Goal: Information Seeking & Learning: Learn about a topic

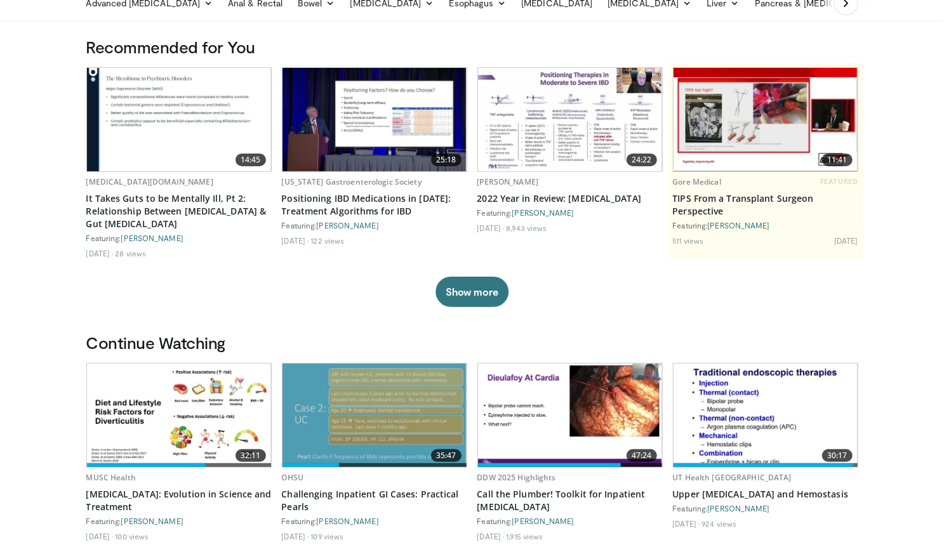
scroll to position [63, 0]
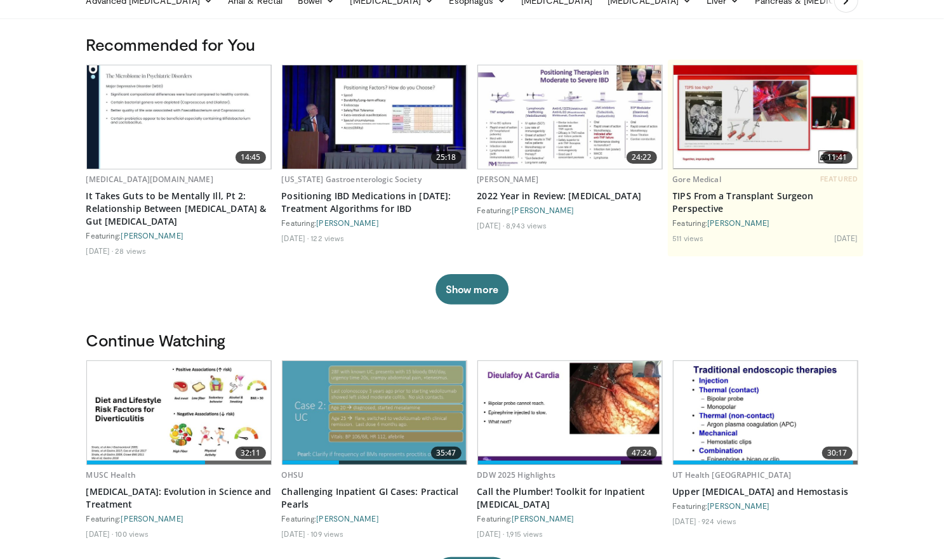
click at [171, 422] on img at bounding box center [179, 412] width 184 height 103
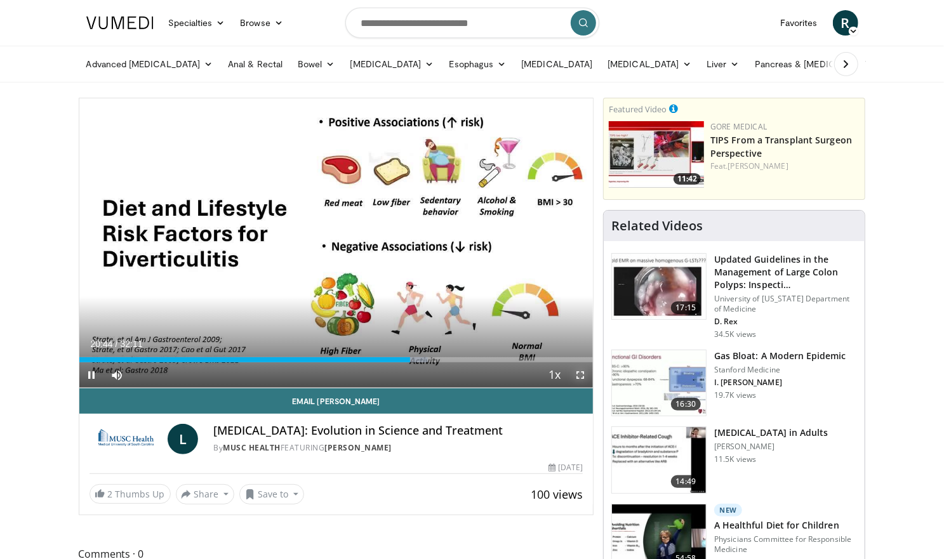
click at [582, 372] on span "Video Player" at bounding box center [579, 374] width 25 height 25
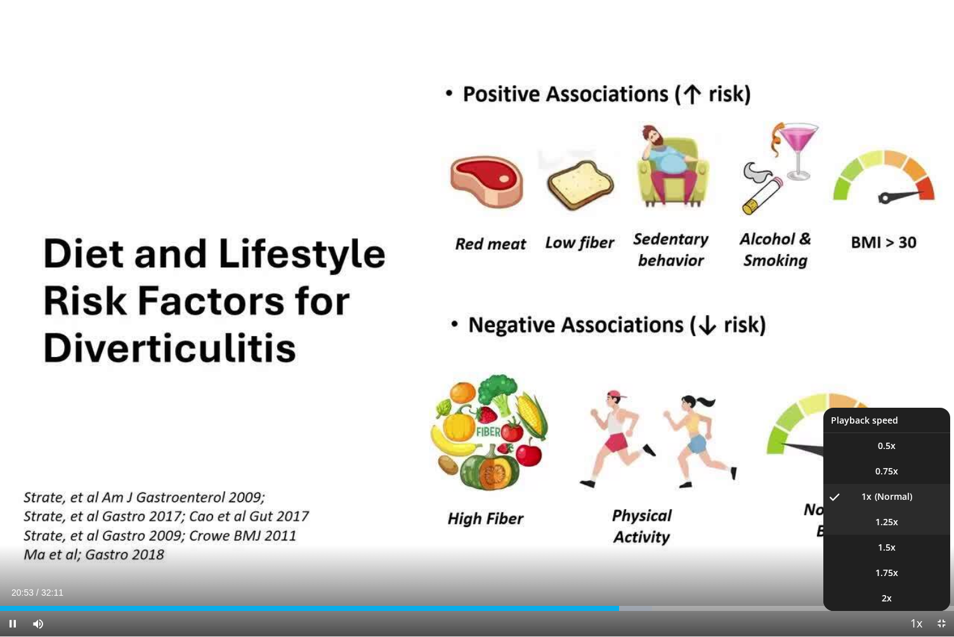
click at [895, 528] on li "1.25x" at bounding box center [887, 521] width 127 height 25
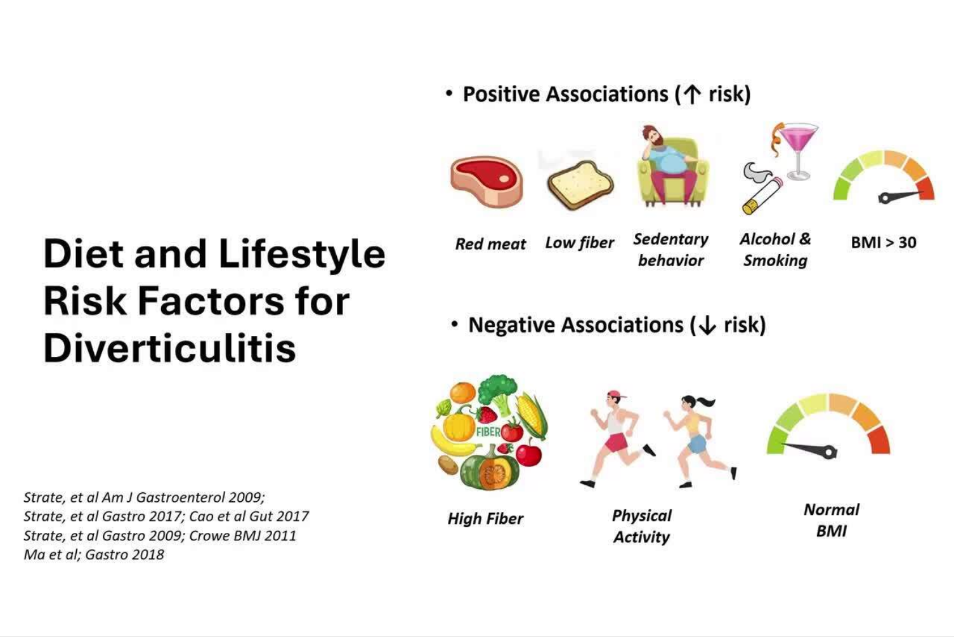
click at [904, 558] on button "Playback Rate" at bounding box center [916, 623] width 25 height 25
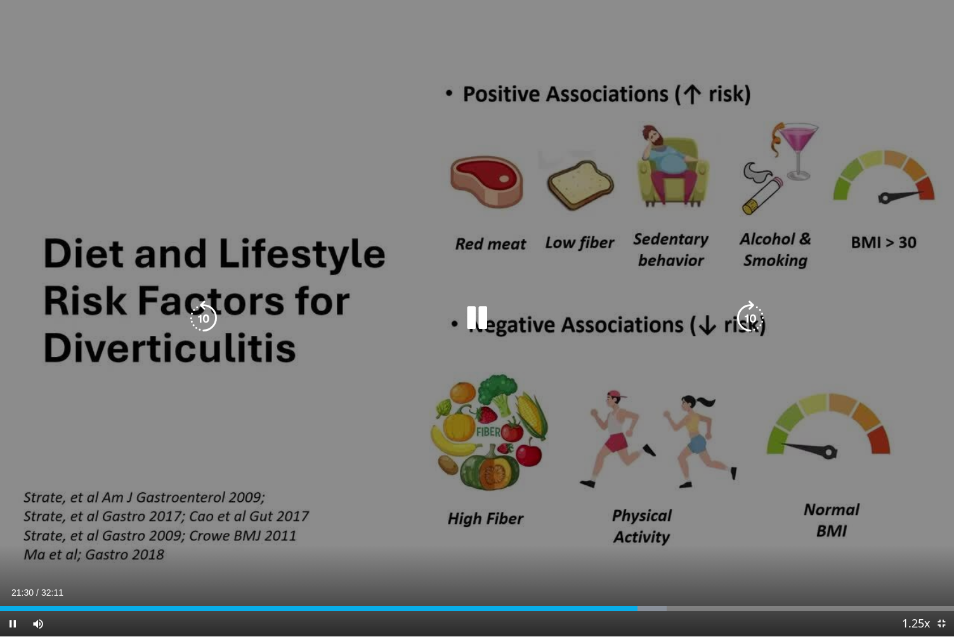
click at [480, 322] on icon "Video Player" at bounding box center [477, 318] width 36 height 36
click at [475, 315] on icon "Video Player" at bounding box center [477, 318] width 36 height 36
click at [476, 308] on icon "Video Player" at bounding box center [477, 318] width 36 height 36
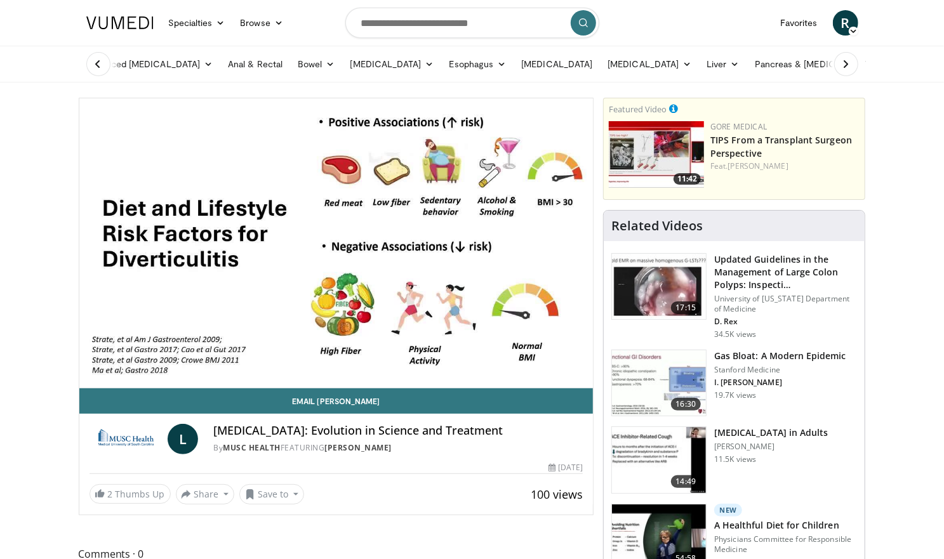
click at [853, 23] on span "R" at bounding box center [845, 22] width 25 height 25
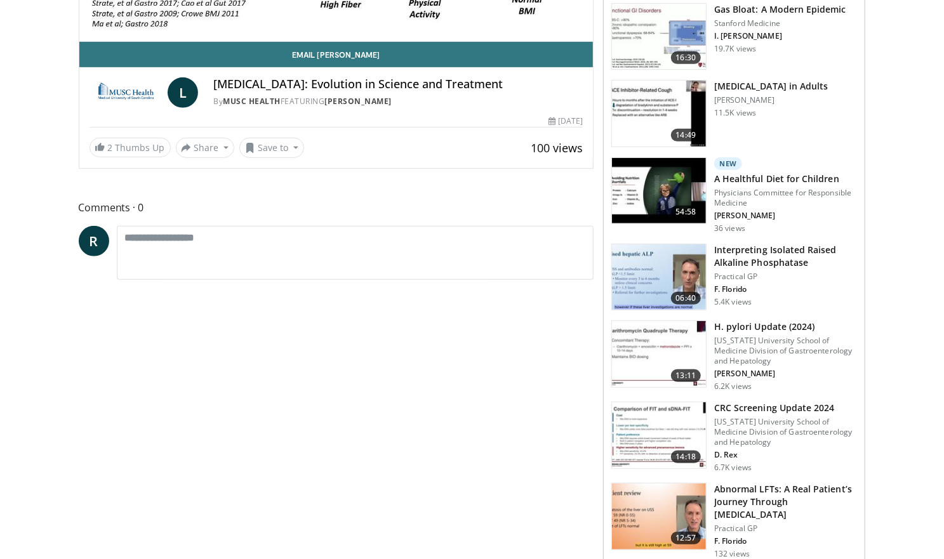
scroll to position [347, 0]
click at [656, 433] on img at bounding box center [659, 435] width 94 height 66
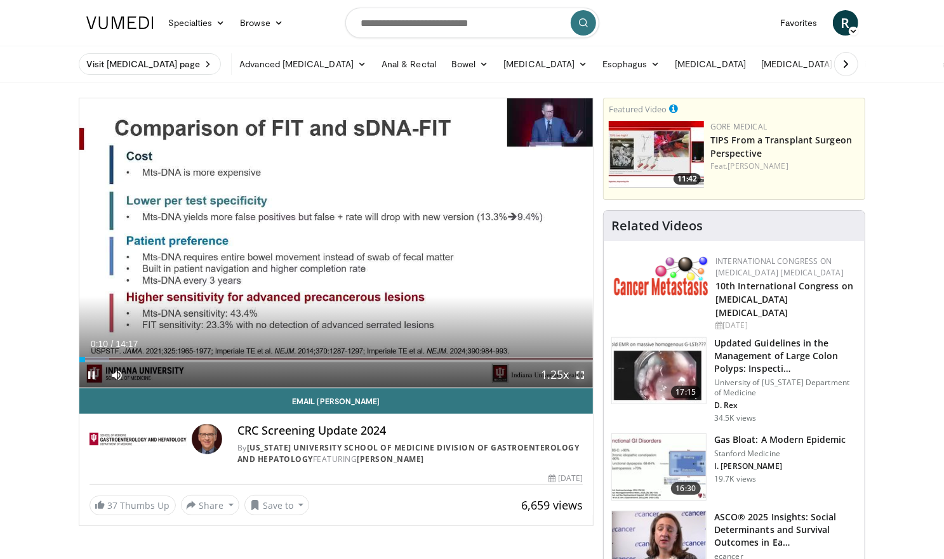
click at [574, 374] on span "Video Player" at bounding box center [579, 374] width 25 height 25
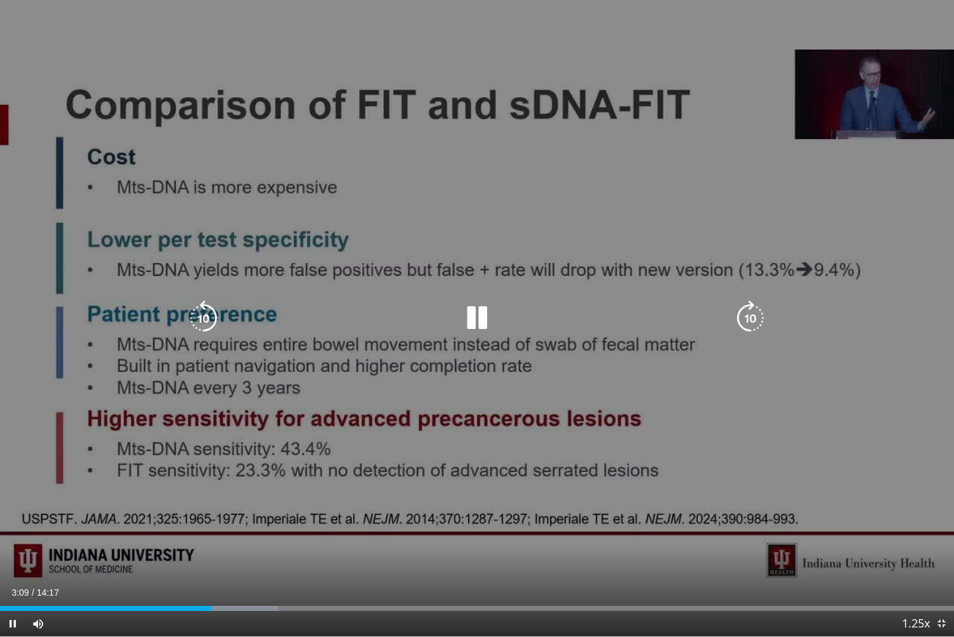
click at [482, 326] on icon "Video Player" at bounding box center [477, 318] width 36 height 36
click at [472, 305] on icon "Video Player" at bounding box center [477, 318] width 36 height 36
click at [482, 315] on icon "Video Player" at bounding box center [477, 318] width 36 height 36
click at [476, 327] on icon "Video Player" at bounding box center [477, 318] width 36 height 36
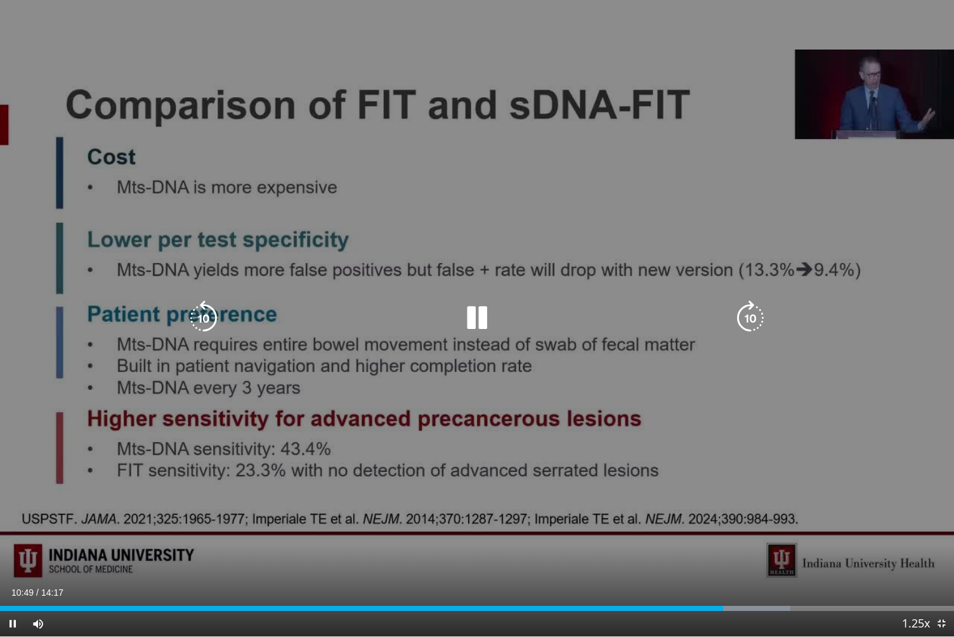
click at [476, 312] on icon "Video Player" at bounding box center [477, 318] width 36 height 36
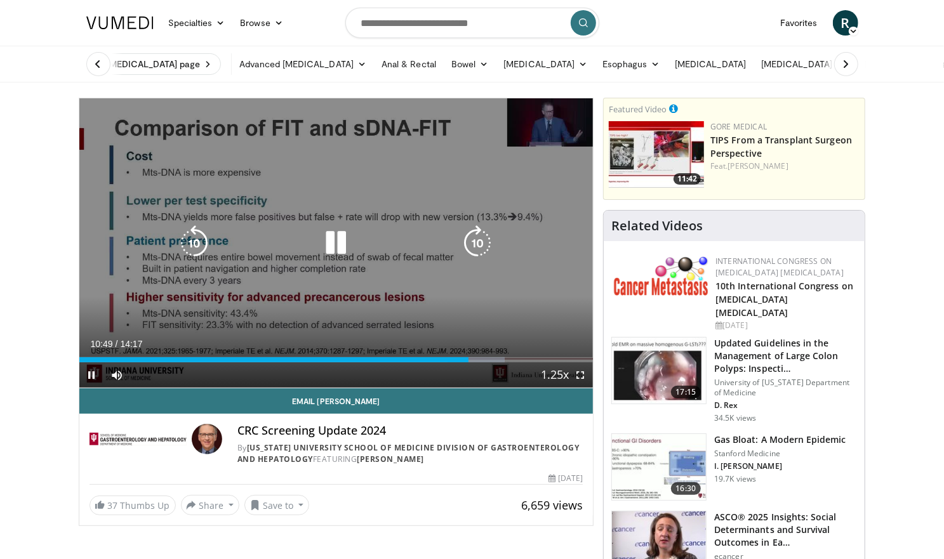
click at [377, 256] on div "10 seconds Tap to unmute" at bounding box center [336, 242] width 514 height 289
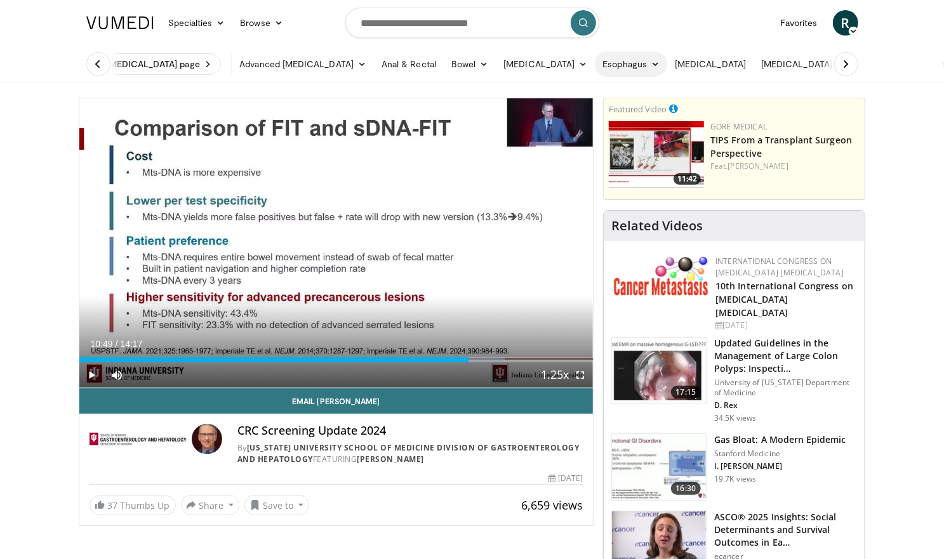
click at [613, 64] on link "Esophagus" at bounding box center [631, 63] width 72 height 25
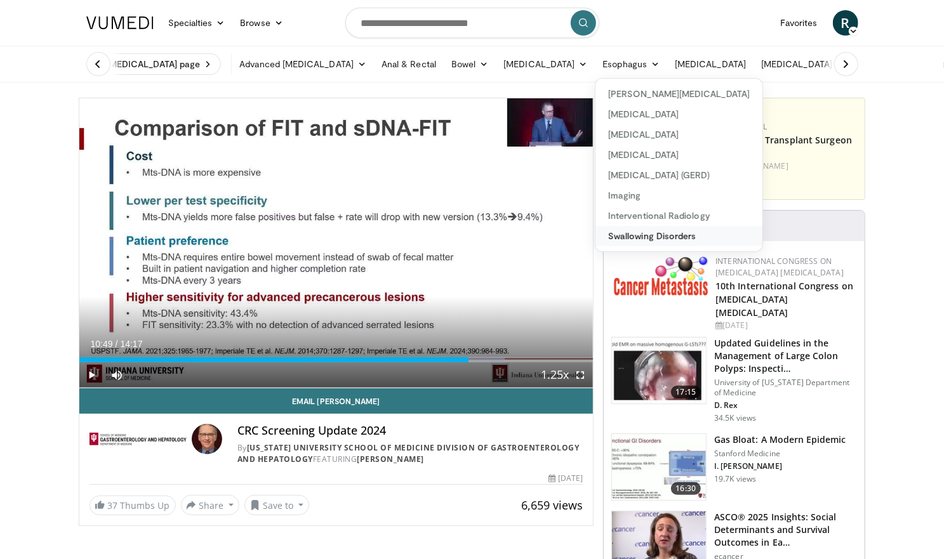
click at [611, 237] on link "Swallowing Disorders" at bounding box center [678, 236] width 167 height 20
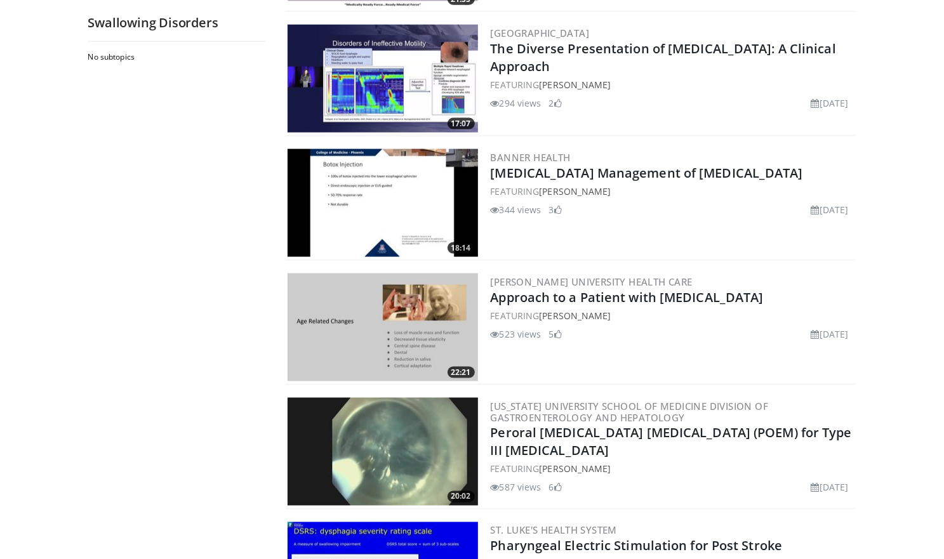
scroll to position [990, 0]
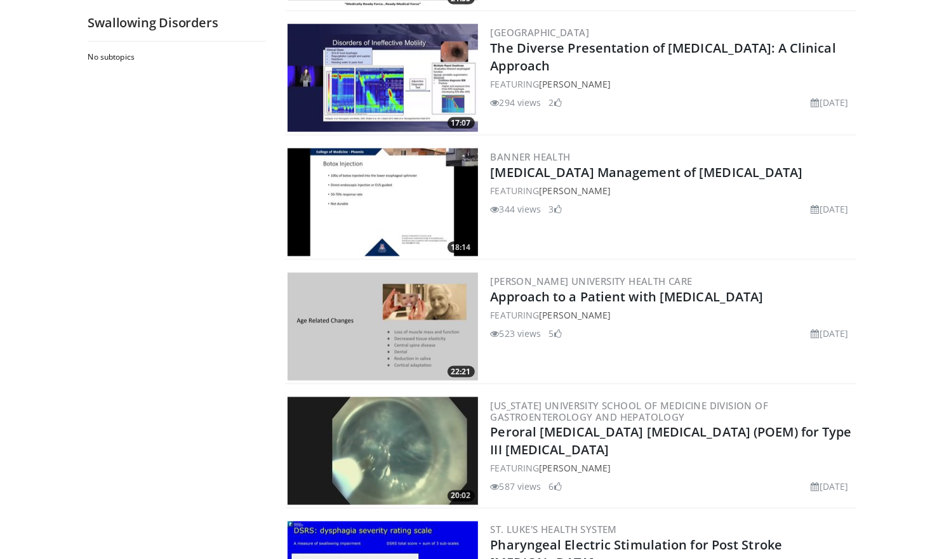
click at [364, 317] on img at bounding box center [382, 327] width 190 height 108
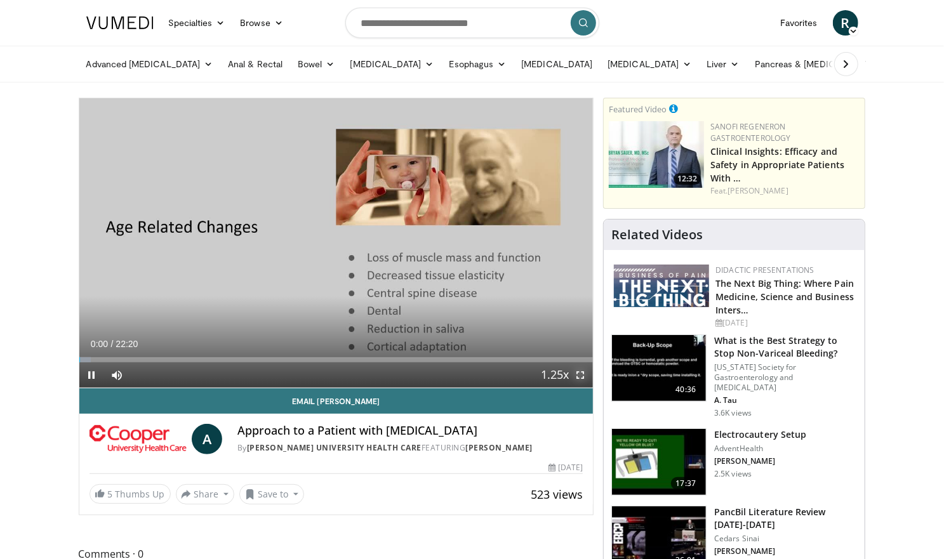
click at [583, 373] on span "Video Player" at bounding box center [579, 374] width 25 height 25
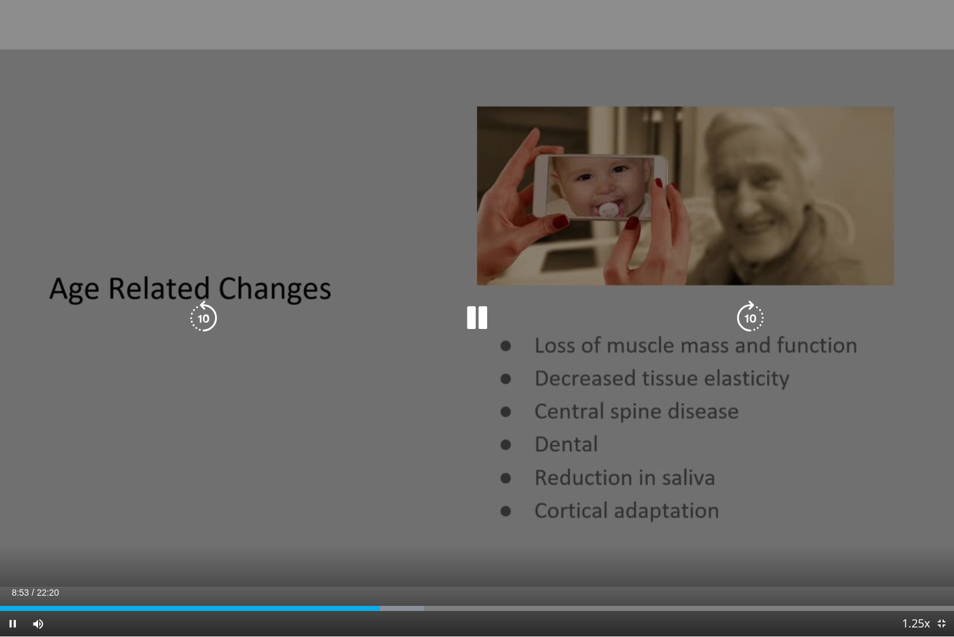
click at [479, 310] on icon "Video Player" at bounding box center [477, 318] width 36 height 36
